Goal: Transaction & Acquisition: Obtain resource

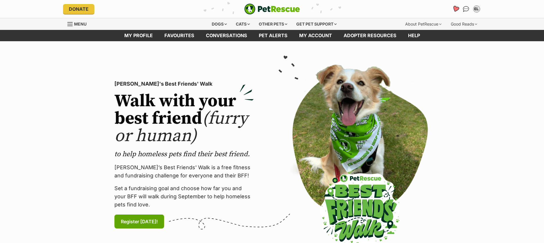
click at [454, 8] on icon "Favourites" at bounding box center [455, 9] width 7 height 7
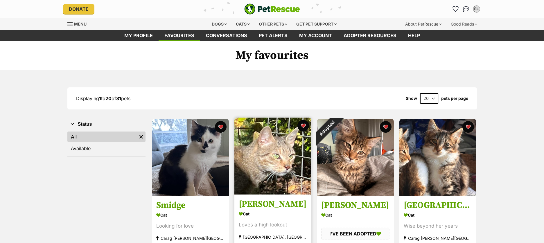
scroll to position [11, 0]
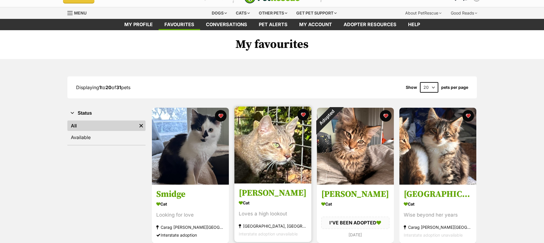
click at [279, 193] on h3 "[PERSON_NAME]" at bounding box center [273, 193] width 68 height 11
